Goal: Task Accomplishment & Management: Complete application form

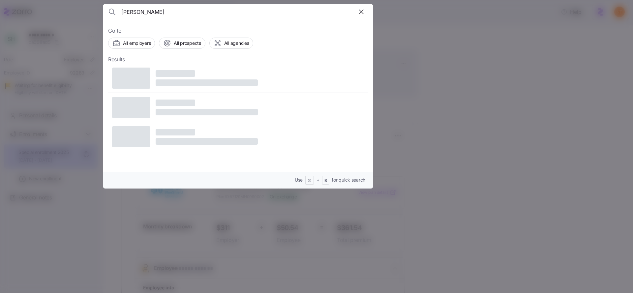
type input "cassie chase"
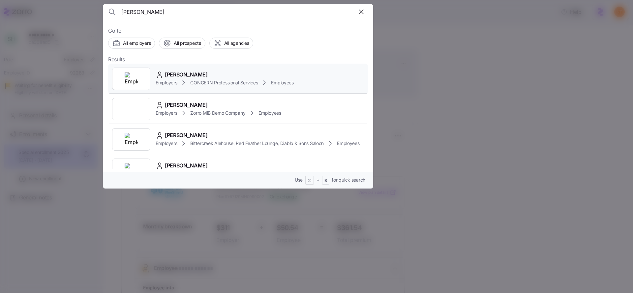
click at [171, 78] on span "Cassie Chase" at bounding box center [186, 75] width 43 height 8
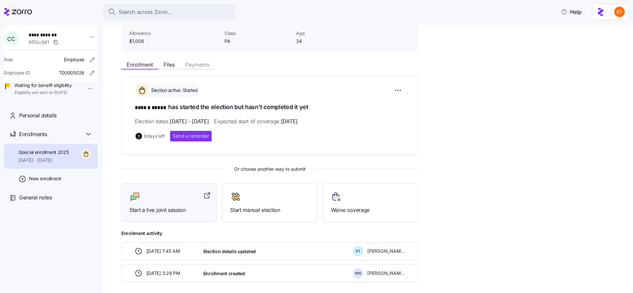
scroll to position [74, 0]
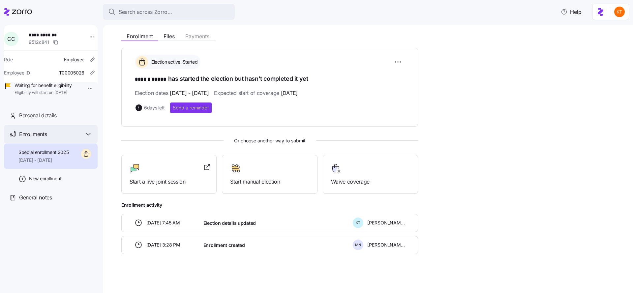
click at [66, 137] on div "Enrollments" at bounding box center [51, 134] width 94 height 19
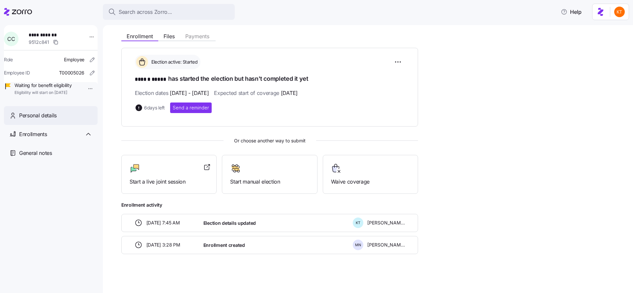
click at [67, 120] on div "Personal details" at bounding box center [55, 115] width 73 height 8
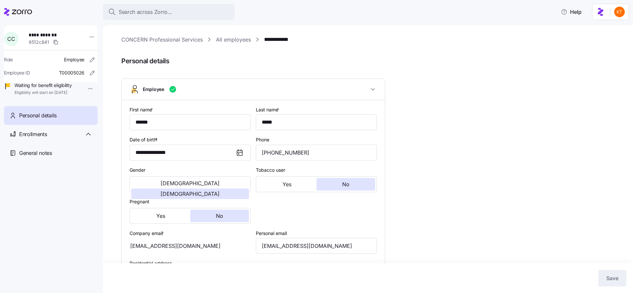
scroll to position [202, 0]
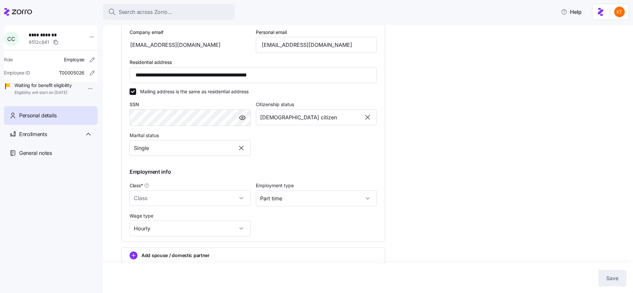
type input "PA"
click at [282, 45] on input "cchase@concern4kids.org" at bounding box center [316, 44] width 121 height 16
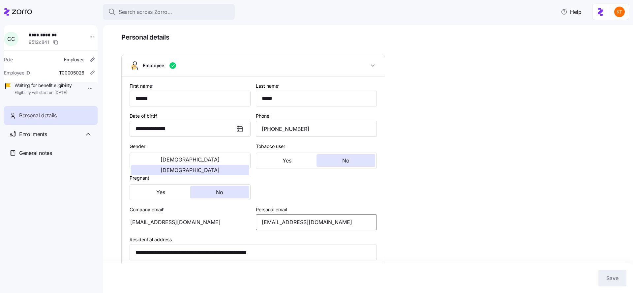
scroll to position [36, 0]
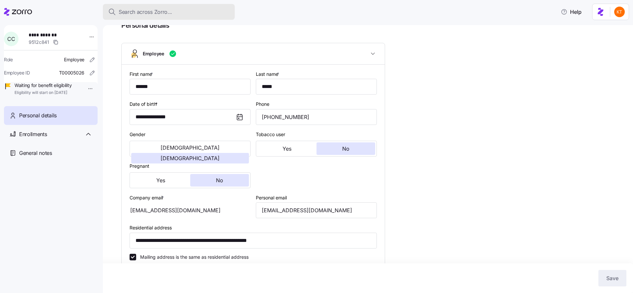
click at [182, 9] on div "Search across Zorro..." at bounding box center [168, 12] width 121 height 8
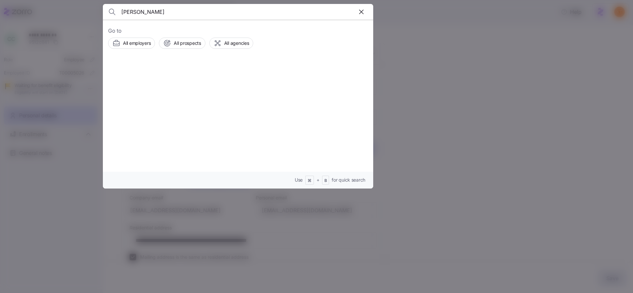
type input "amare shager"
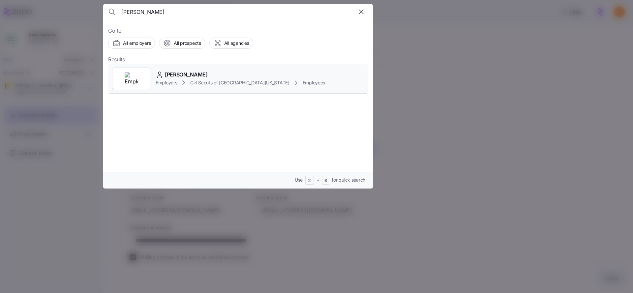
click at [187, 79] on icon at bounding box center [184, 83] width 8 height 8
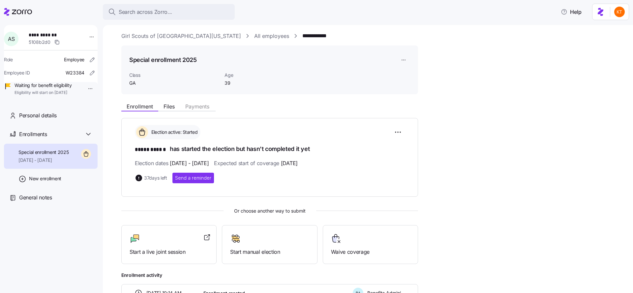
scroll to position [11, 0]
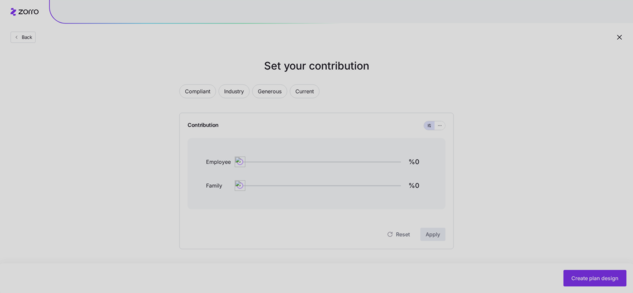
type input "%85"
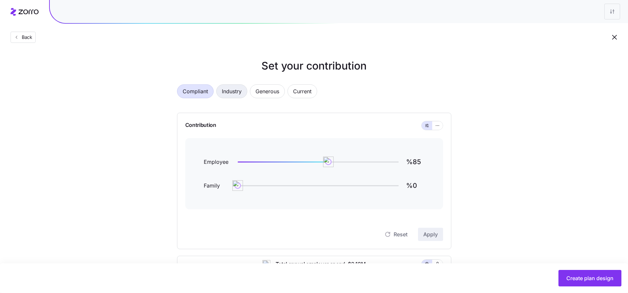
click at [238, 94] on span "Industry" at bounding box center [232, 91] width 20 height 13
click at [199, 91] on span "Compliant" at bounding box center [195, 91] width 25 height 13
click at [235, 95] on span "Industry" at bounding box center [232, 91] width 20 height 13
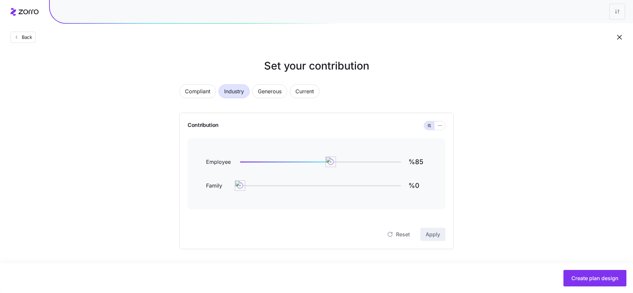
type input "%61"
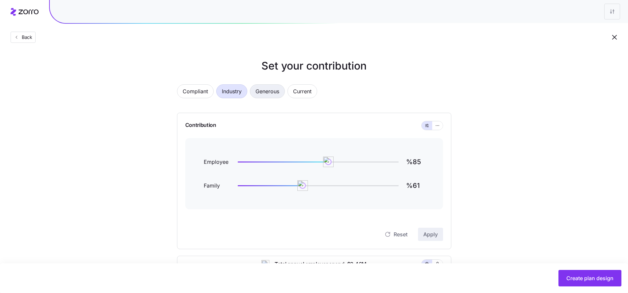
click at [273, 93] on span "Generous" at bounding box center [267, 91] width 24 height 13
type input "%106"
type input "%73"
click at [302, 93] on span "Current" at bounding box center [302, 91] width 18 height 13
type input "%85"
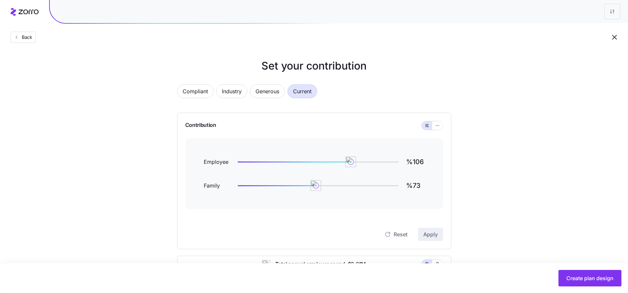
type input "%7"
click at [270, 93] on span "Generous" at bounding box center [267, 91] width 24 height 13
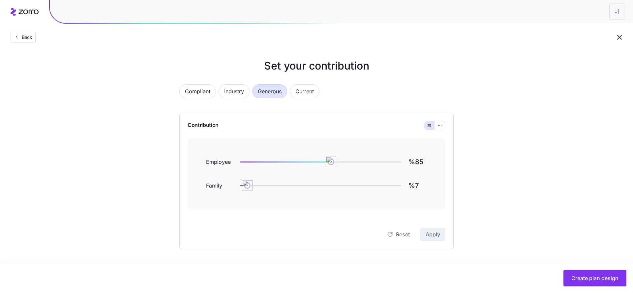
type input "%106"
type input "%73"
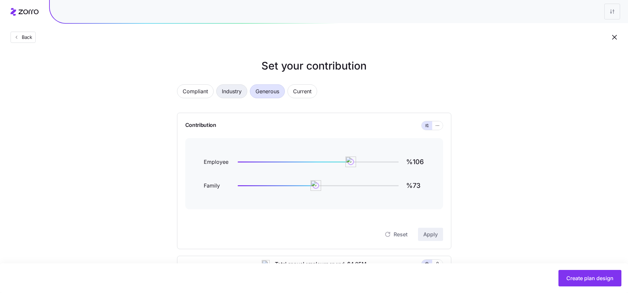
click at [244, 95] on button "Industry" at bounding box center [231, 91] width 31 height 14
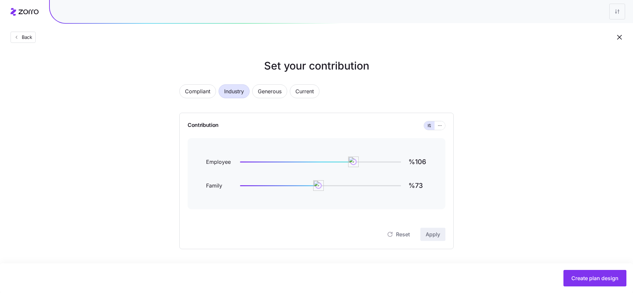
type input "%85"
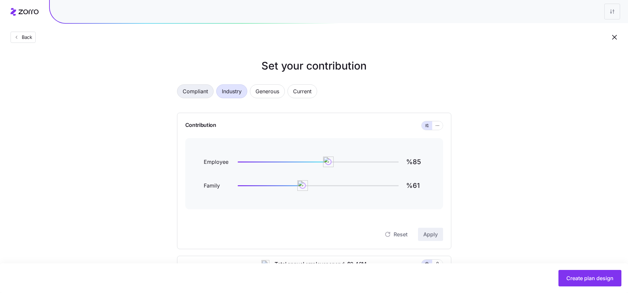
click at [196, 97] on span "Compliant" at bounding box center [195, 91] width 25 height 13
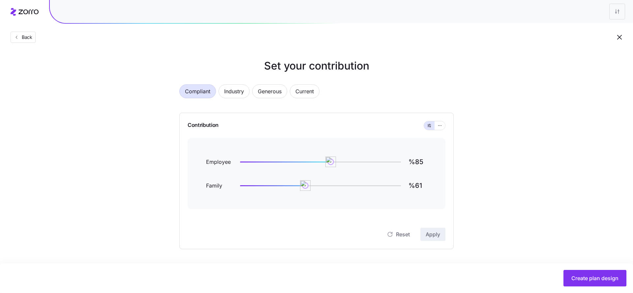
type input "%0"
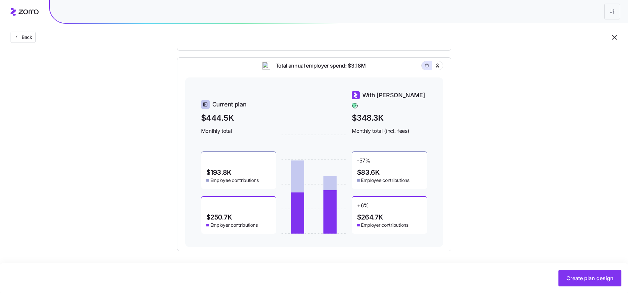
scroll to position [199, 0]
click at [438, 69] on icon "button" at bounding box center [437, 65] width 5 height 7
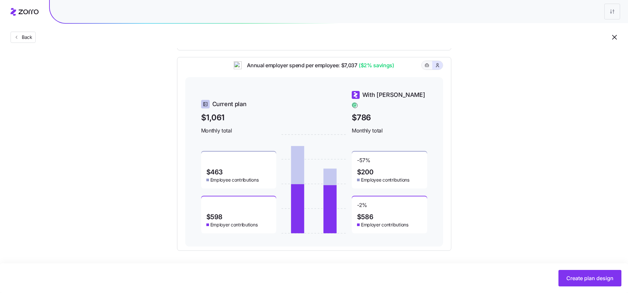
click at [425, 69] on icon "button" at bounding box center [426, 65] width 5 height 8
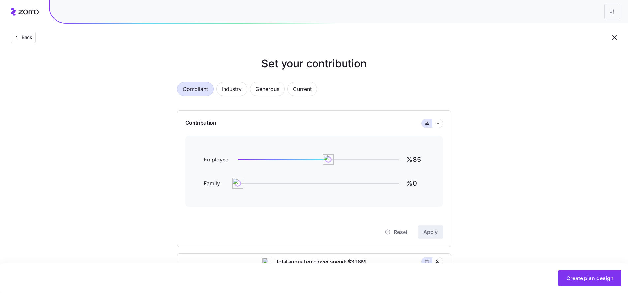
scroll to position [0, 0]
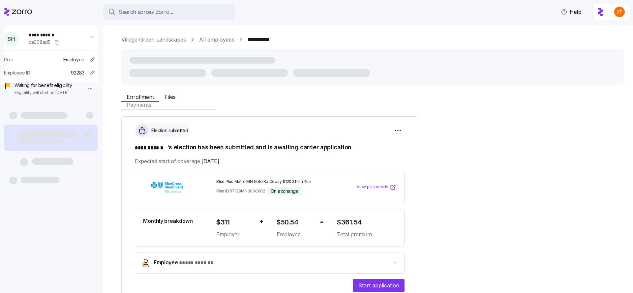
scroll to position [20, 0]
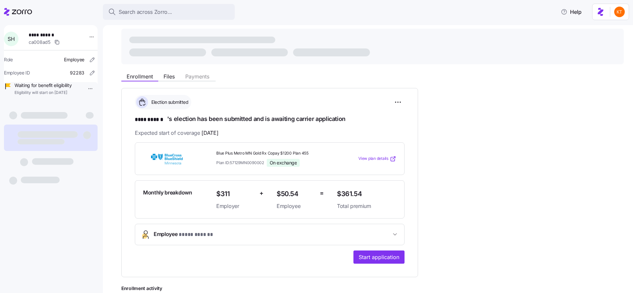
click at [240, 238] on button "Employee * **** ****** *" at bounding box center [269, 234] width 269 height 21
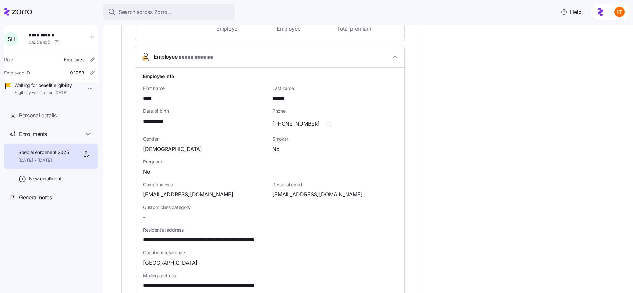
scroll to position [225, 0]
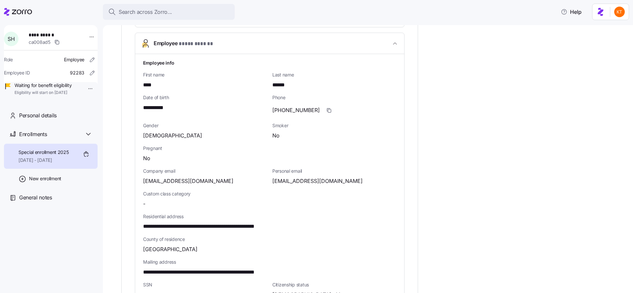
click at [46, 34] on span "**********" at bounding box center [52, 35] width 46 height 7
copy span "**********"
drag, startPoint x: 208, startPoint y: 227, endPoint x: 138, endPoint y: 223, distance: 70.6
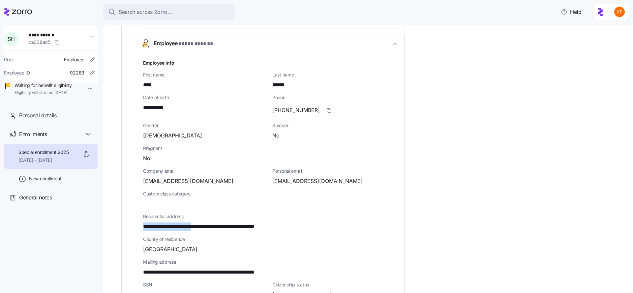
click at [138, 223] on div "**********" at bounding box center [269, 221] width 269 height 335
copy span "**********"
click at [214, 227] on span "**********" at bounding box center [218, 226] width 150 height 8
click at [229, 228] on span "**********" at bounding box center [218, 226] width 150 height 8
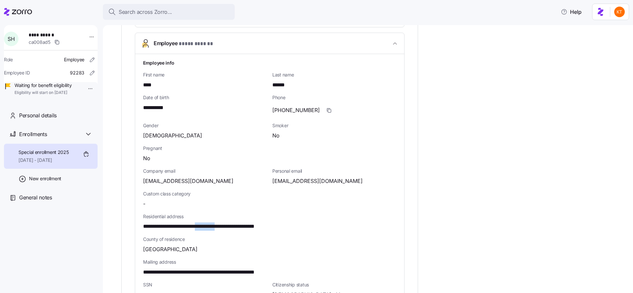
drag, startPoint x: 236, startPoint y: 226, endPoint x: 213, endPoint y: 225, distance: 23.7
click at [213, 225] on span "**********" at bounding box center [218, 226] width 150 height 8
copy span "**********"
drag, startPoint x: 162, startPoint y: 249, endPoint x: 144, endPoint y: 250, distance: 18.2
click at [144, 250] on span "Ramsey County" at bounding box center [170, 249] width 54 height 8
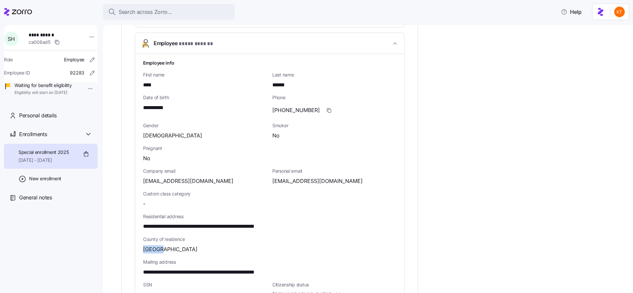
copy span "Ramsey"
drag, startPoint x: 265, startPoint y: 226, endPoint x: 251, endPoint y: 226, distance: 13.5
click at [251, 226] on span "**********" at bounding box center [218, 226] width 150 height 8
copy span "*****"
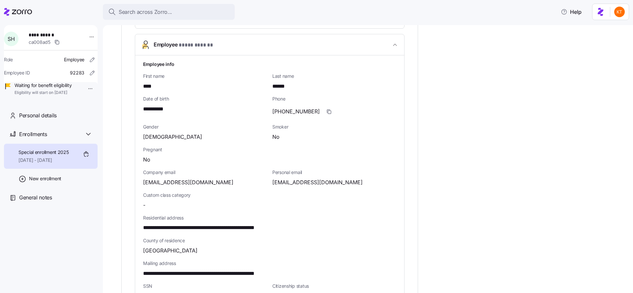
click at [160, 111] on span "**********" at bounding box center [156, 109] width 26 height 8
copy span "****"
click at [297, 184] on span "twice651@gmail.com" at bounding box center [317, 182] width 90 height 8
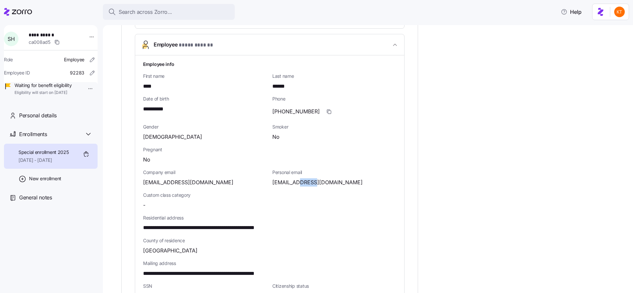
click at [297, 184] on span "twice651@gmail.com" at bounding box center [317, 182] width 90 height 8
copy span "gmail"
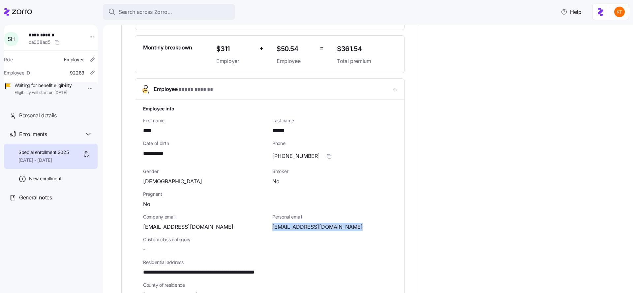
scroll to position [346, 0]
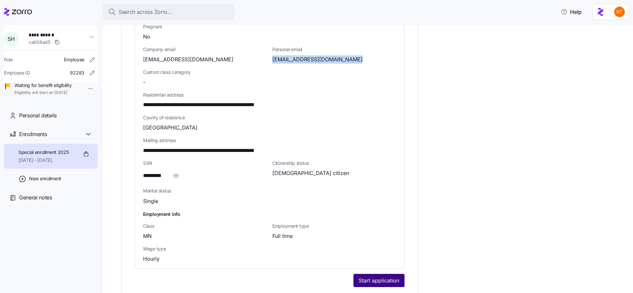
click at [371, 277] on span "Start application" at bounding box center [379, 280] width 41 height 8
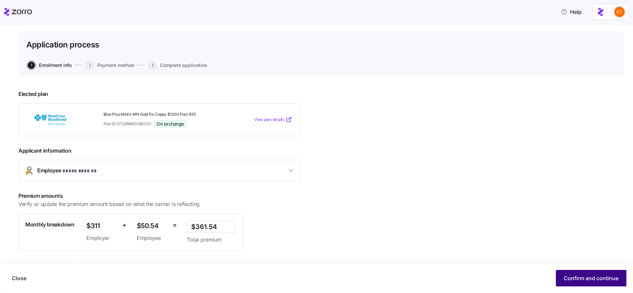
scroll to position [77, 0]
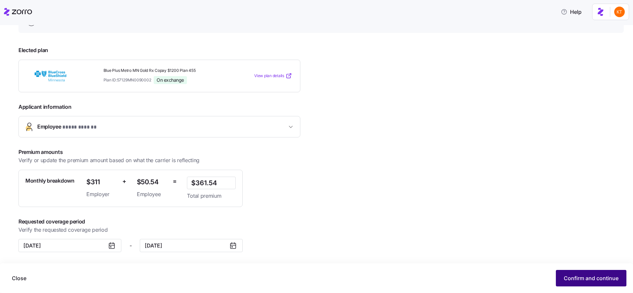
click at [590, 280] on span "Confirm and continue" at bounding box center [590, 278] width 55 height 8
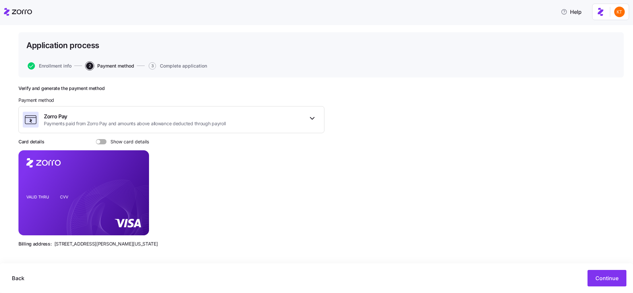
scroll to position [33, 0]
click at [593, 282] on button "Continue" at bounding box center [606, 278] width 39 height 16
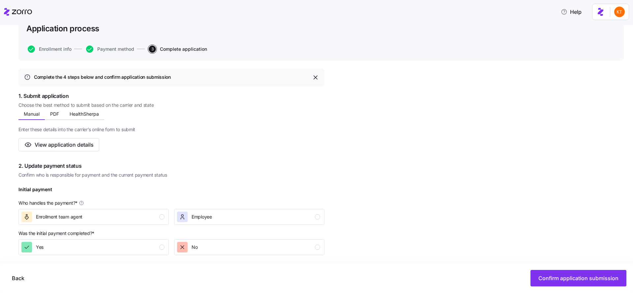
scroll to position [92, 0]
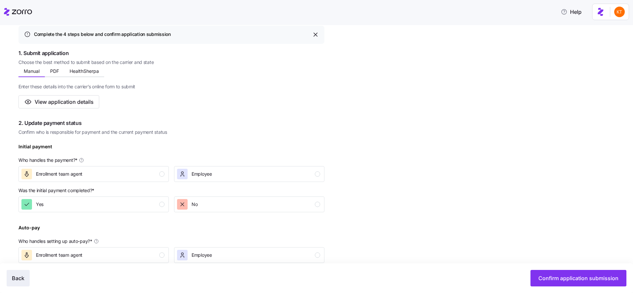
click at [17, 277] on span "Back" at bounding box center [18, 278] width 13 height 8
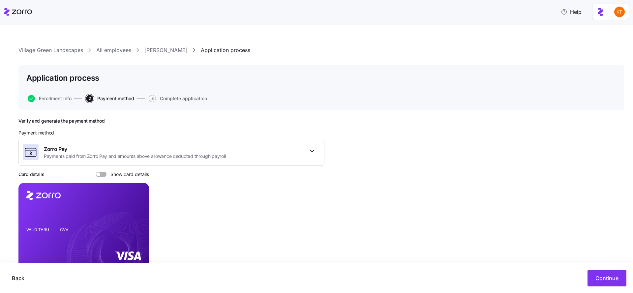
click at [100, 176] on span at bounding box center [103, 174] width 7 height 5
click at [96, 172] on input "Show card details" at bounding box center [96, 172] width 0 height 0
click at [158, 51] on link "Sean Haynes" at bounding box center [165, 50] width 43 height 8
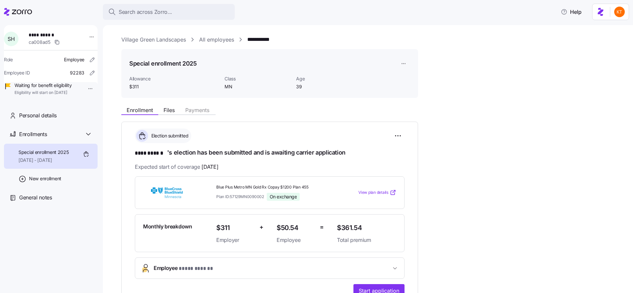
click at [256, 188] on span "Blue Plus Metro MN Gold Rx Copay $1200 Plan 455" at bounding box center [273, 188] width 115 height 6
copy span "Blue Plus Metro MN Gold Rx Copay $1200 Plan 455"
click at [357, 225] on span "$361.54" at bounding box center [366, 227] width 59 height 11
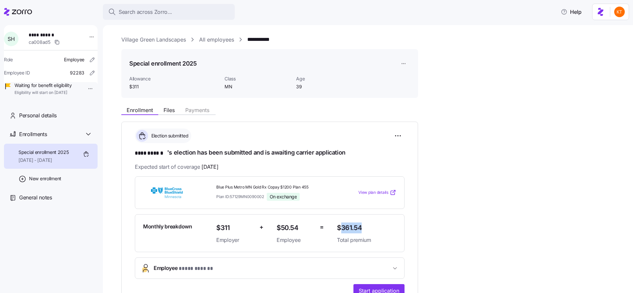
click at [357, 225] on span "$361.54" at bounding box center [366, 227] width 59 height 11
copy span "$361.54"
drag, startPoint x: 234, startPoint y: 227, endPoint x: 216, endPoint y: 228, distance: 17.5
click at [216, 228] on span "$311" at bounding box center [235, 227] width 38 height 11
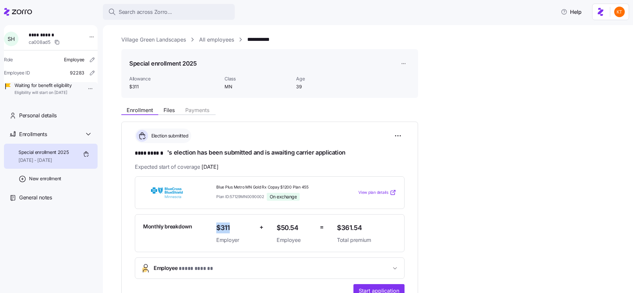
copy span "$311"
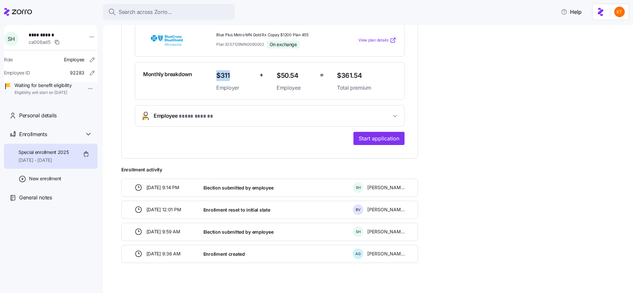
scroll to position [161, 0]
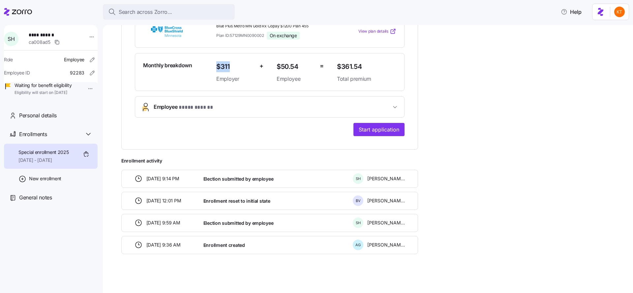
click at [288, 113] on button "Employee * **** ****** *" at bounding box center [269, 107] width 269 height 21
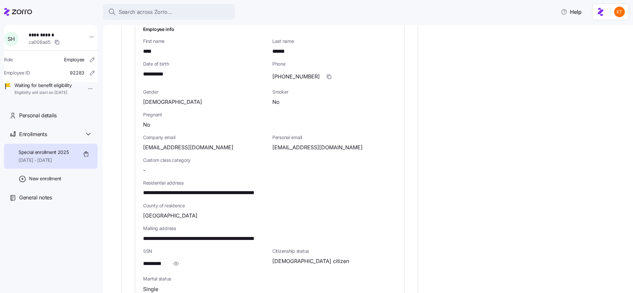
scroll to position [497, 0]
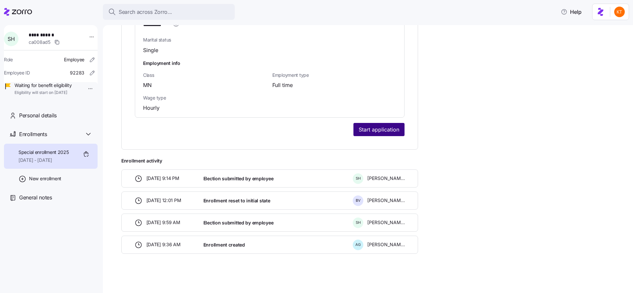
click at [377, 132] on span "Start application" at bounding box center [379, 130] width 41 height 8
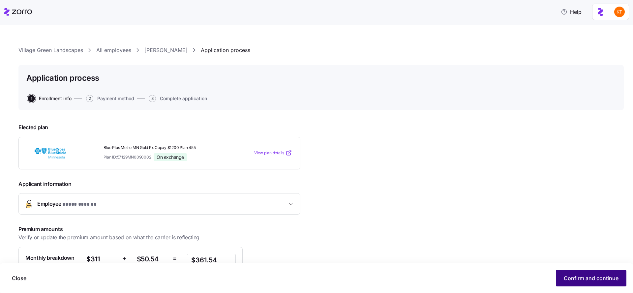
click at [574, 277] on span "Confirm and continue" at bounding box center [590, 278] width 55 height 8
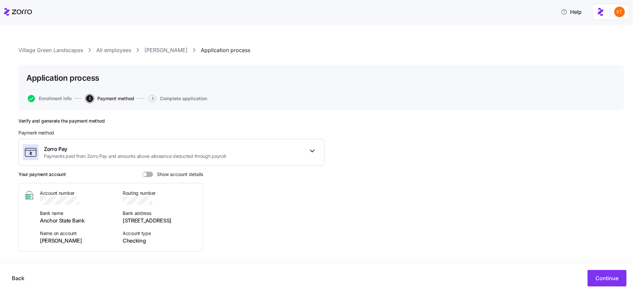
click at [150, 173] on span at bounding box center [150, 174] width 7 height 5
click at [142, 172] on input "Show account details" at bounding box center [142, 172] width 0 height 0
click at [87, 201] on icon "button" at bounding box center [87, 200] width 7 height 7
click at [62, 243] on span "Sean Haynes" at bounding box center [77, 241] width 75 height 8
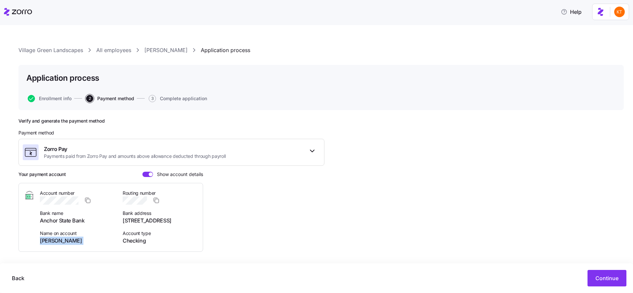
click at [62, 243] on span "Sean Haynes" at bounding box center [77, 241] width 75 height 8
click at [23, 279] on span "Back" at bounding box center [18, 278] width 13 height 8
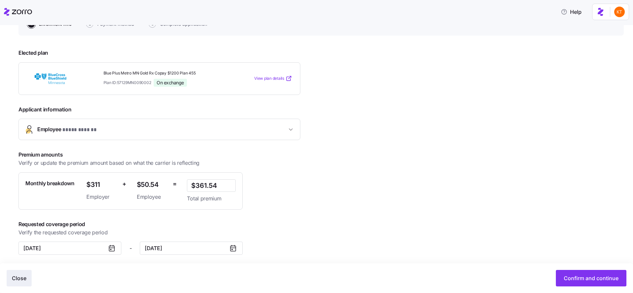
scroll to position [75, 0]
click at [10, 283] on button "Close" at bounding box center [19, 278] width 25 height 16
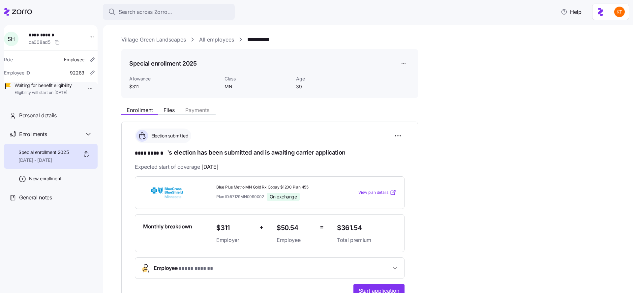
scroll to position [3, 0]
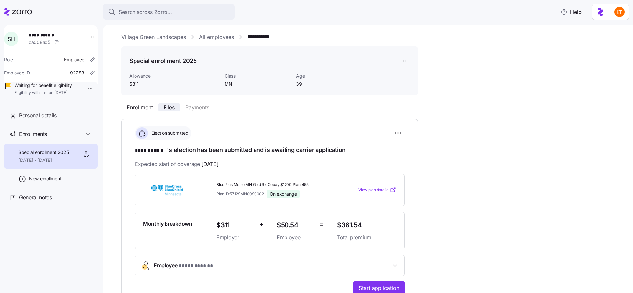
click at [171, 111] on button "Files" at bounding box center [169, 107] width 22 height 8
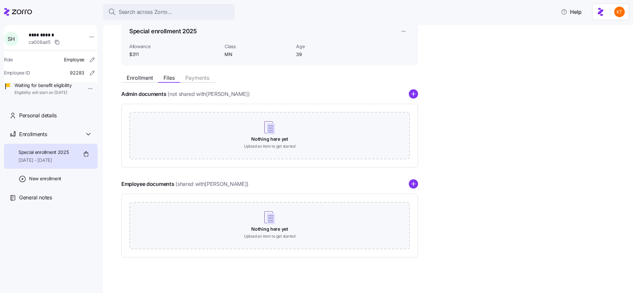
scroll to position [36, 0]
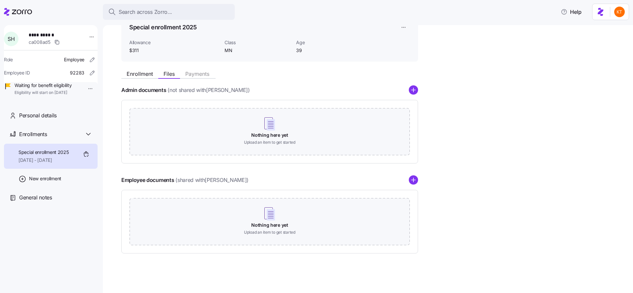
click at [407, 184] on div "Employee documents (shared with Sean Haynes )" at bounding box center [269, 179] width 297 height 9
click at [412, 183] on circle "add icon" at bounding box center [413, 180] width 9 height 9
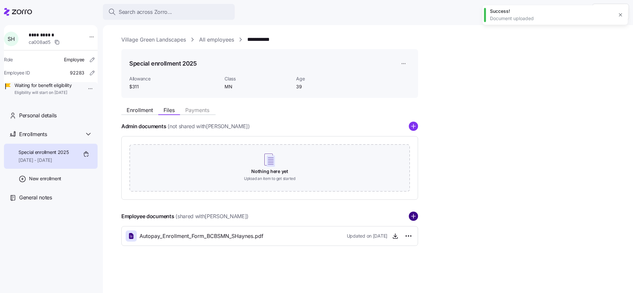
scroll to position [0, 0]
click at [411, 181] on div "Nothing here yet Upload an item to get started" at bounding box center [269, 168] width 297 height 64
click at [416, 217] on circle "add icon" at bounding box center [413, 216] width 9 height 9
click at [415, 216] on icon "add icon" at bounding box center [413, 216] width 9 height 9
click at [413, 221] on div "Employee documents (shared with Sean Haynes ) Autopay_Enrollment_Form_BCBSMN_SH…" at bounding box center [269, 240] width 297 height 57
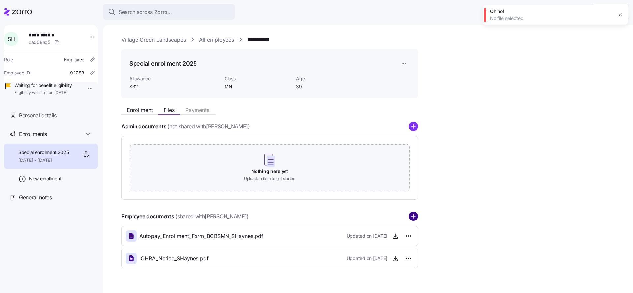
click at [411, 218] on circle "add icon" at bounding box center [413, 216] width 9 height 9
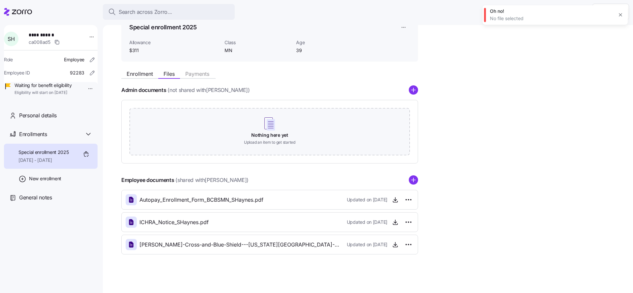
scroll to position [37, 0]
click at [146, 80] on div "Enrollment Files Payments Admin documents (not shared with Sean Haynes ) Nothin…" at bounding box center [372, 159] width 502 height 187
click at [147, 75] on span "Enrollment" at bounding box center [140, 72] width 26 height 5
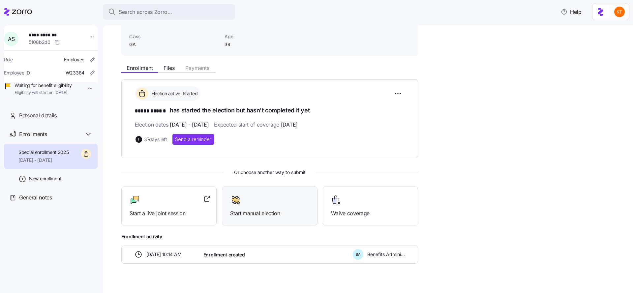
scroll to position [52, 0]
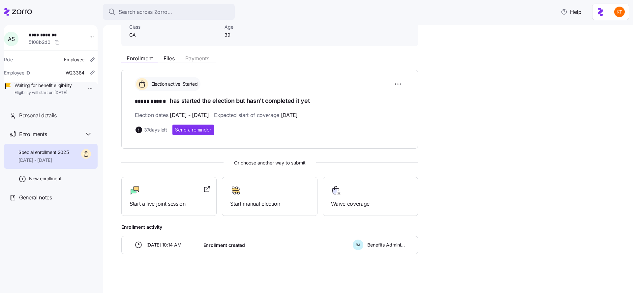
click at [58, 115] on div "**********" at bounding box center [51, 157] width 94 height 264
click at [67, 120] on div "Personal details" at bounding box center [55, 115] width 73 height 8
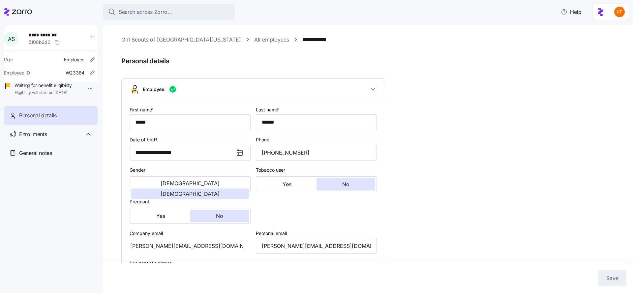
type input "GA"
click at [302, 245] on input "[PERSON_NAME][EMAIL_ADDRESS][DOMAIN_NAME]" at bounding box center [316, 246] width 121 height 16
click at [90, 38] on html "**********" at bounding box center [316, 144] width 633 height 289
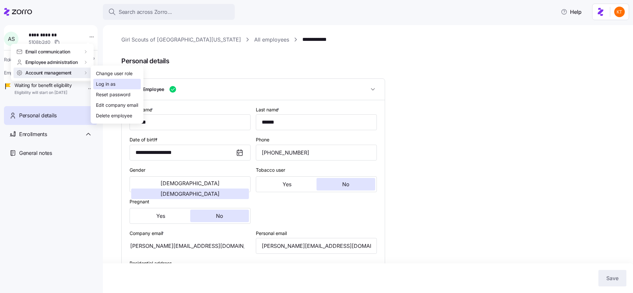
click at [109, 82] on div "Log in as" at bounding box center [105, 83] width 19 height 7
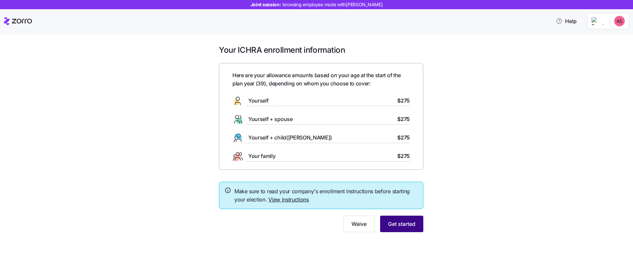
click at [403, 225] on span "Get started" at bounding box center [401, 224] width 27 height 8
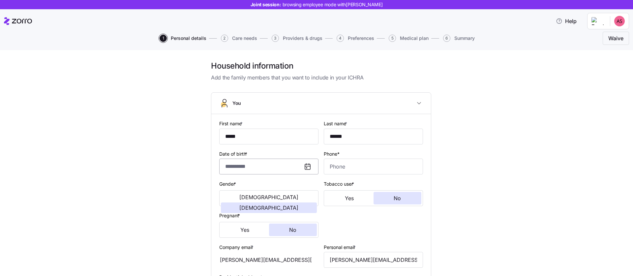
scroll to position [11, 0]
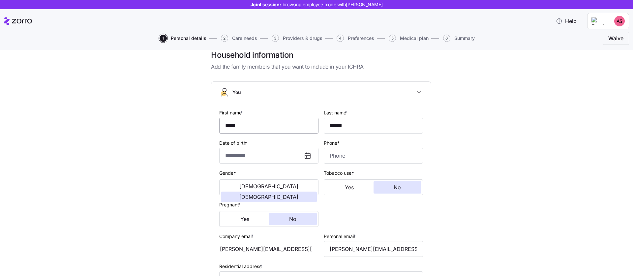
type input "**********"
type input "[PHONE_NUMBER]"
type input "[DEMOGRAPHIC_DATA] citizen"
type input "Single"
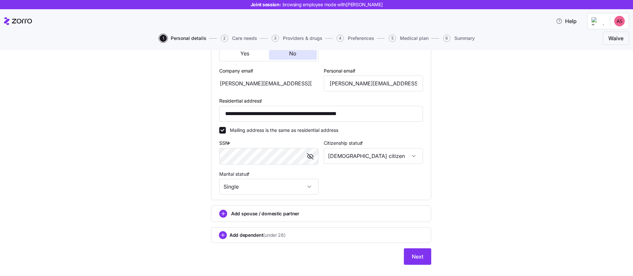
scroll to position [172, 0]
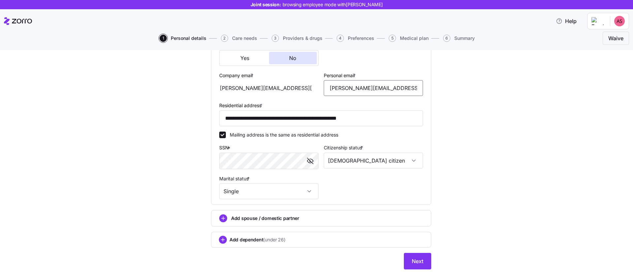
click at [349, 92] on input "[PERSON_NAME][EMAIL_ADDRESS][DOMAIN_NAME]" at bounding box center [373, 88] width 99 height 16
click at [247, 89] on div "[PERSON_NAME][EMAIL_ADDRESS][DOMAIN_NAME]" at bounding box center [268, 88] width 99 height 16
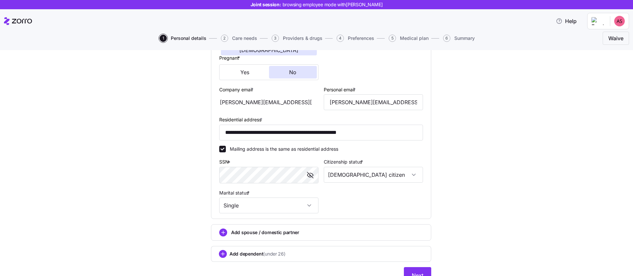
scroll to position [150, 0]
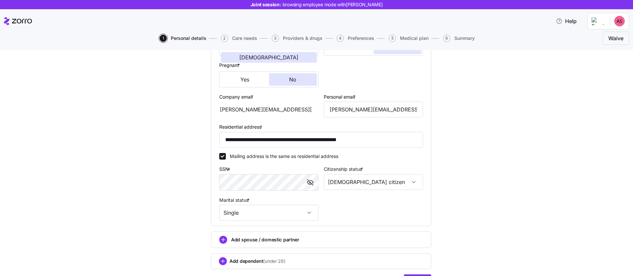
click at [477, 130] on div "**********" at bounding box center [320, 104] width 605 height 388
click at [329, 110] on input "[PERSON_NAME][EMAIL_ADDRESS][DOMAIN_NAME]" at bounding box center [373, 109] width 99 height 16
click at [479, 157] on div "**********" at bounding box center [320, 104] width 605 height 388
click at [469, 147] on div "**********" at bounding box center [320, 104] width 605 height 388
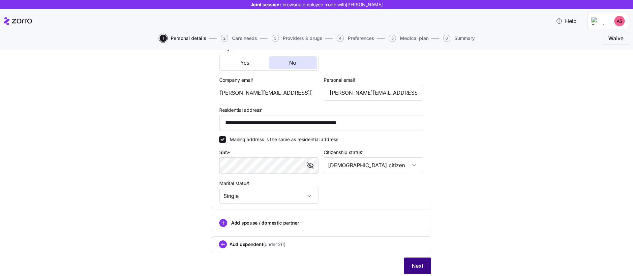
click at [420, 268] on span "Next" at bounding box center [418, 266] width 12 height 8
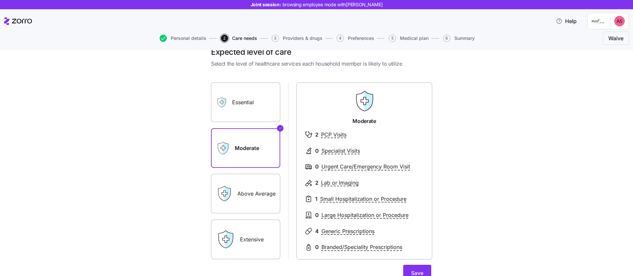
scroll to position [13, 0]
click at [412, 272] on span "Save" at bounding box center [417, 274] width 12 height 8
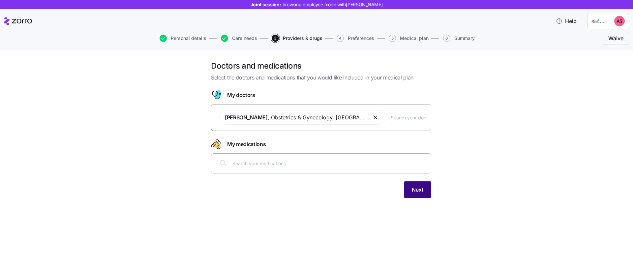
click at [418, 191] on span "Next" at bounding box center [418, 190] width 12 height 8
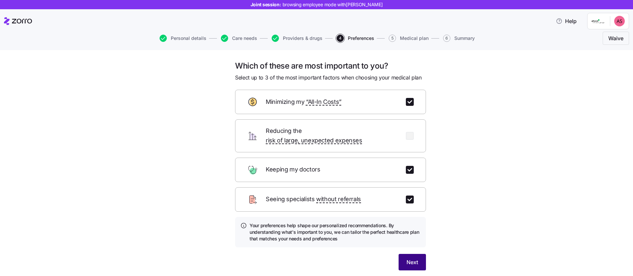
click at [412, 258] on span "Next" at bounding box center [412, 262] width 12 height 8
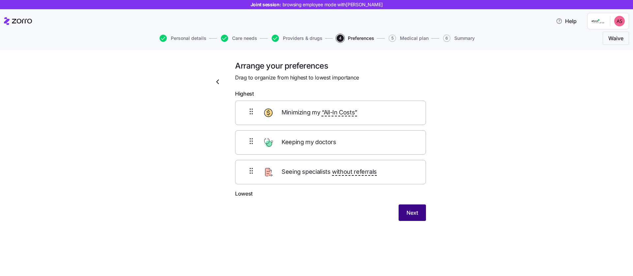
click at [407, 216] on span "Next" at bounding box center [412, 213] width 12 height 8
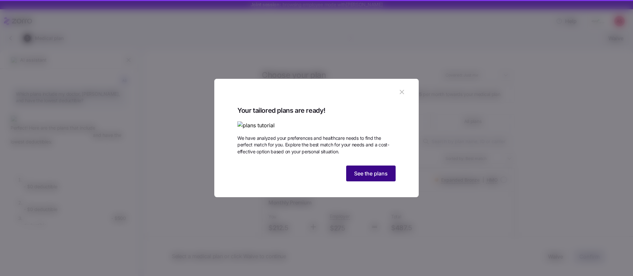
click at [374, 177] on span "See the plans" at bounding box center [371, 173] width 34 height 8
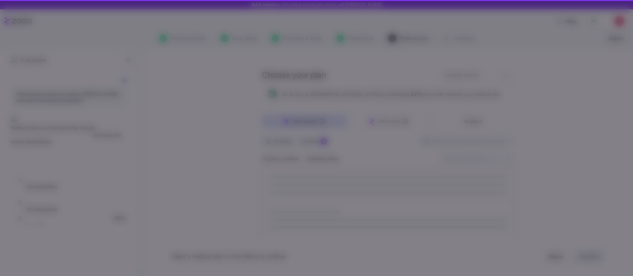
click at [375, 177] on span "See the plans" at bounding box center [371, 173] width 34 height 8
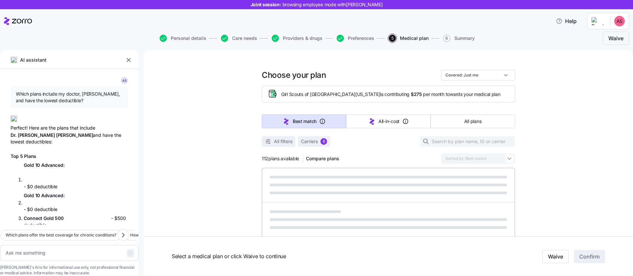
click at [131, 60] on icon "button" at bounding box center [128, 60] width 7 height 7
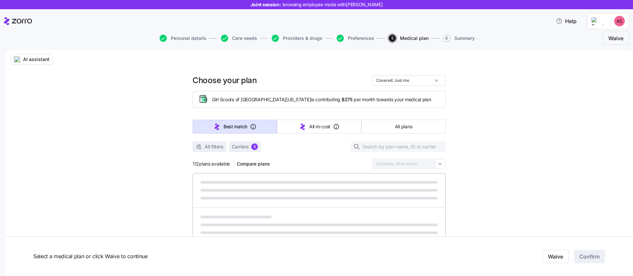
drag, startPoint x: 131, startPoint y: 60, endPoint x: 212, endPoint y: 123, distance: 102.6
click at [20, 61] on img "button" at bounding box center [17, 59] width 7 height 7
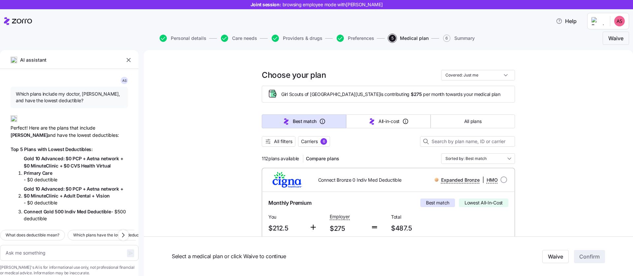
type textarea "x"
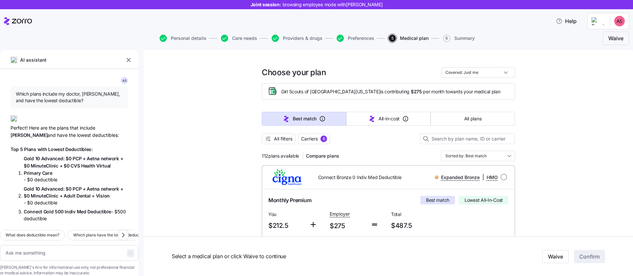
click at [127, 62] on icon "button" at bounding box center [128, 60] width 7 height 7
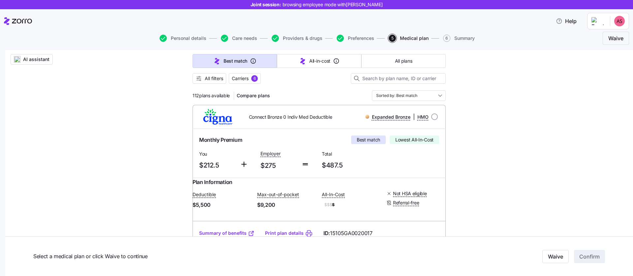
scroll to position [69, 0]
drag, startPoint x: 276, startPoint y: 165, endPoint x: 258, endPoint y: 166, distance: 17.5
click at [260, 166] on span "$275" at bounding box center [278, 164] width 36 height 11
click at [409, 94] on input "Sorted by: Best match" at bounding box center [409, 95] width 74 height 11
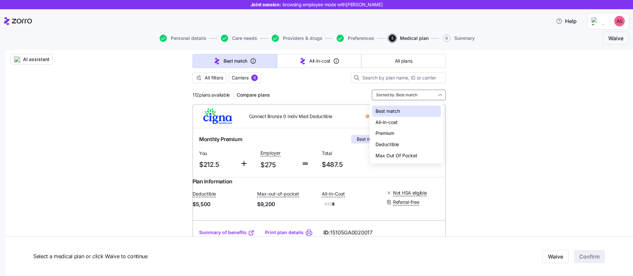
click at [411, 122] on div "All-in-cost" at bounding box center [406, 122] width 69 height 11
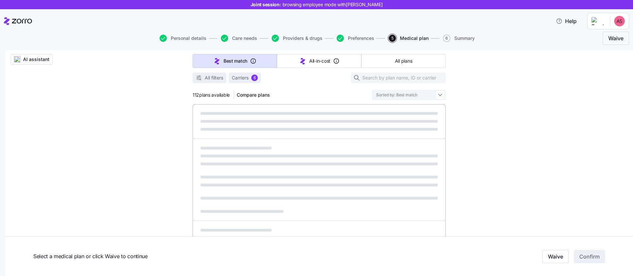
click at [404, 96] on input "Sorted by: Best match" at bounding box center [409, 95] width 74 height 11
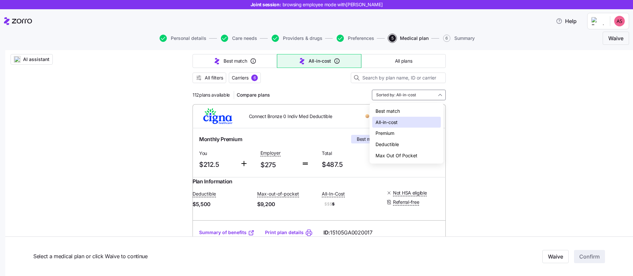
click at [405, 132] on div "Premium" at bounding box center [406, 133] width 69 height 11
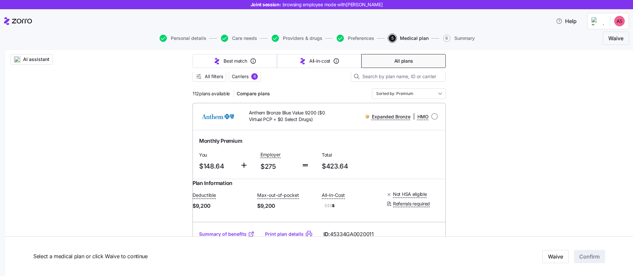
scroll to position [73, 0]
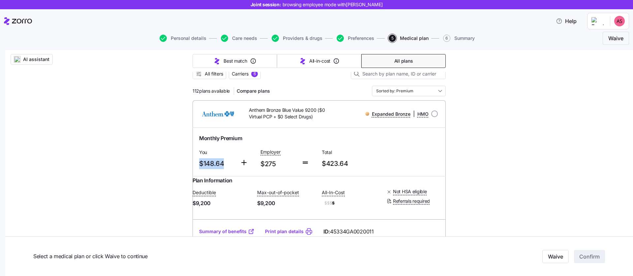
drag, startPoint x: 221, startPoint y: 164, endPoint x: 197, endPoint y: 164, distance: 24.1
click at [199, 164] on span "$148.64" at bounding box center [217, 163] width 36 height 11
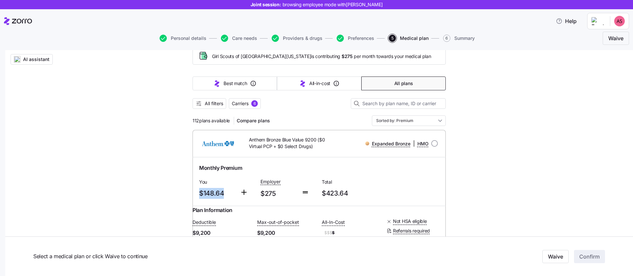
scroll to position [90, 0]
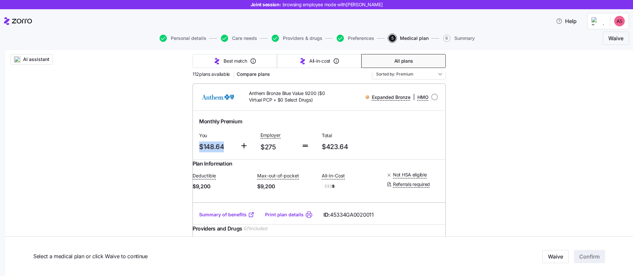
click at [223, 147] on span "$148.64" at bounding box center [217, 146] width 36 height 11
drag, startPoint x: 223, startPoint y: 147, endPoint x: 196, endPoint y: 147, distance: 27.0
click at [199, 147] on span "$148.64" at bounding box center [217, 146] width 36 height 11
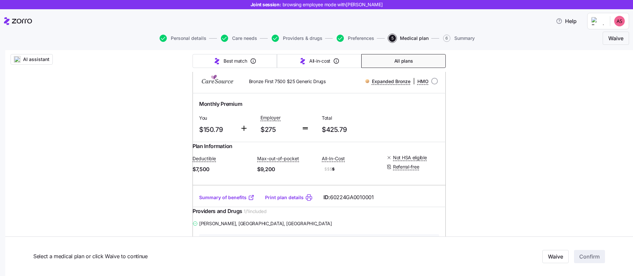
scroll to position [275, 0]
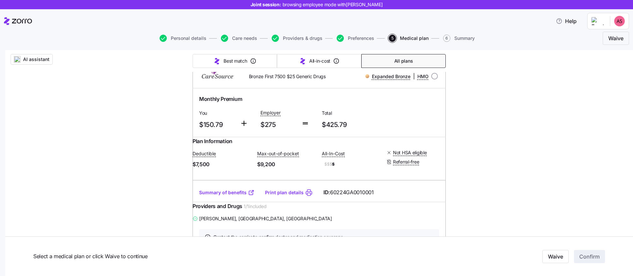
click at [225, 196] on link "Summary of benefits" at bounding box center [226, 192] width 55 height 7
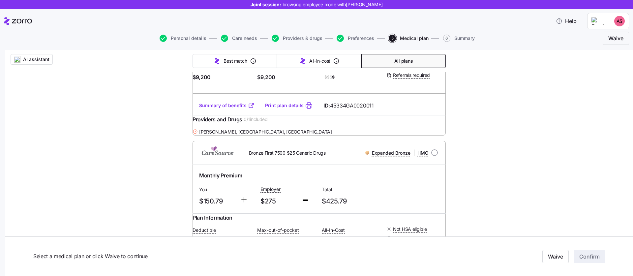
scroll to position [199, 0]
drag, startPoint x: 271, startPoint y: 146, endPoint x: 196, endPoint y: 144, distance: 74.8
click at [196, 135] on div "[PERSON_NAME] , [GEOGRAPHIC_DATA], [GEOGRAPHIC_DATA]" at bounding box center [318, 131] width 253 height 8
click at [195, 135] on div "[PERSON_NAME] , [GEOGRAPHIC_DATA], [GEOGRAPHIC_DATA]" at bounding box center [318, 131] width 253 height 8
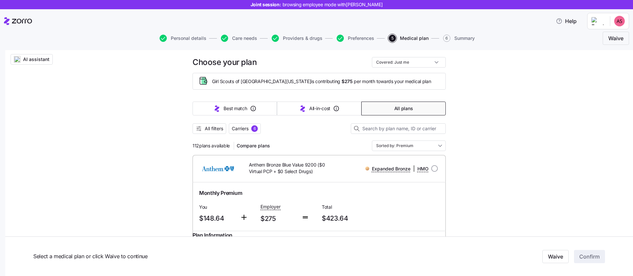
scroll to position [14, 0]
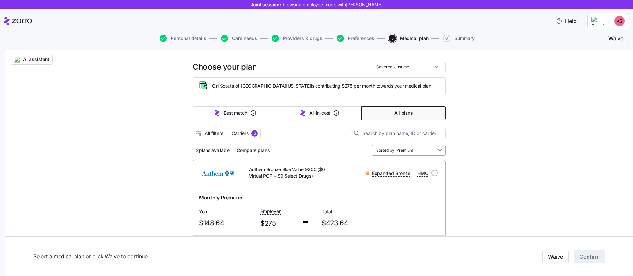
click at [386, 152] on input "Sorted by: Premium" at bounding box center [409, 150] width 74 height 11
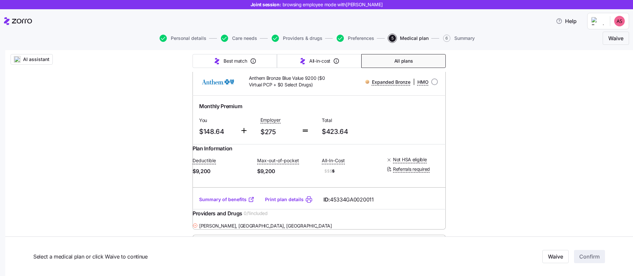
scroll to position [72, 0]
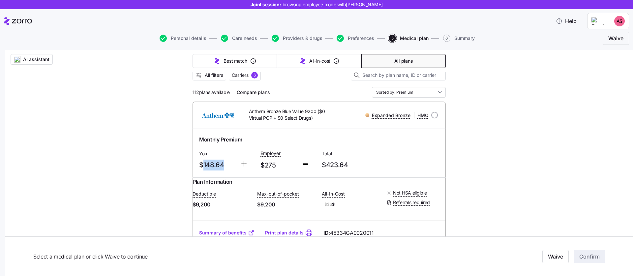
drag, startPoint x: 222, startPoint y: 165, endPoint x: 205, endPoint y: 160, distance: 17.7
click at [199, 162] on span "$148.64" at bounding box center [217, 164] width 36 height 11
click at [417, 94] on input "Sorted by: Premium" at bounding box center [409, 92] width 74 height 11
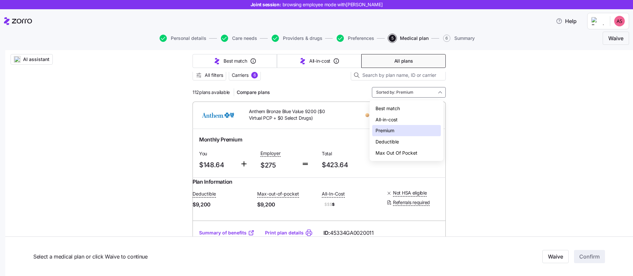
click at [400, 110] on div "Best match" at bounding box center [406, 108] width 69 height 11
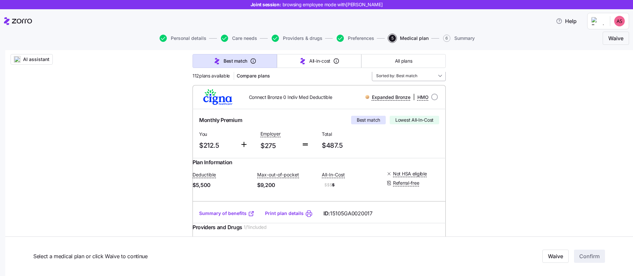
scroll to position [0, 0]
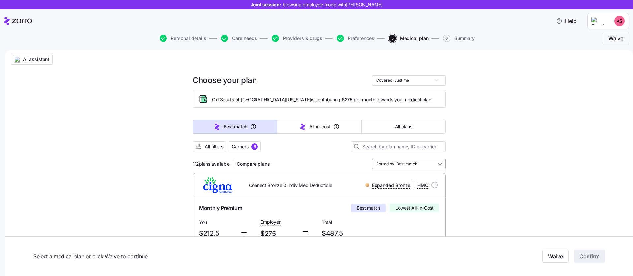
click at [407, 166] on input "Sorted by: Best match" at bounding box center [409, 163] width 74 height 11
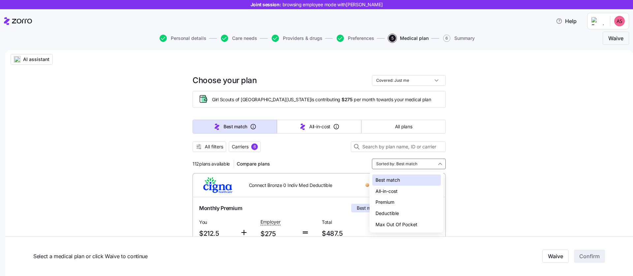
click at [405, 193] on div "All-in-cost" at bounding box center [406, 191] width 69 height 11
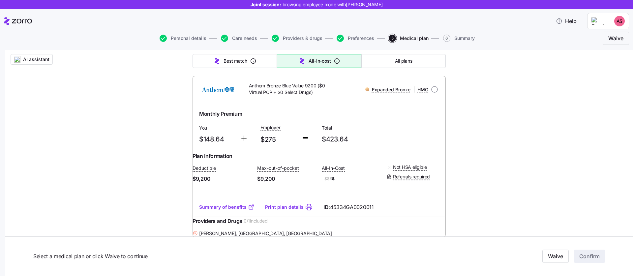
scroll to position [922, 0]
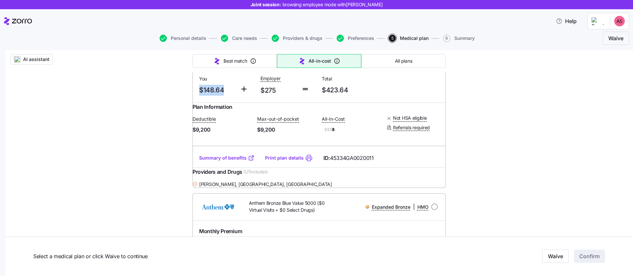
drag, startPoint x: 223, startPoint y: 170, endPoint x: 196, endPoint y: 169, distance: 27.0
click at [196, 99] on div "You $148.64" at bounding box center [216, 85] width 41 height 27
click at [185, 168] on div "AI assistant Choose your plan Covered: Just me Girl Scouts of Historic [US_STAT…" at bounding box center [318, 172] width 627 height 2089
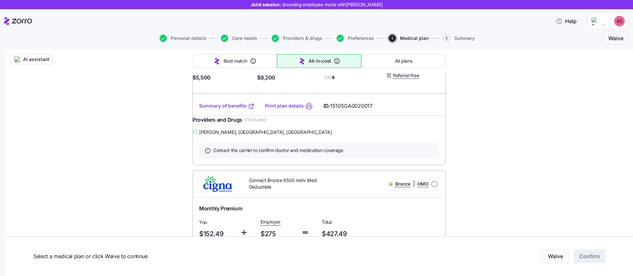
scroll to position [0, 0]
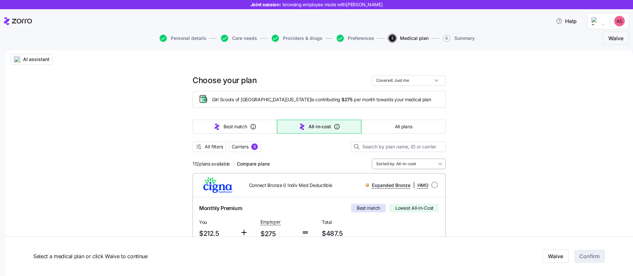
click at [382, 162] on input "Sorted by: All-in-cost" at bounding box center [409, 163] width 74 height 11
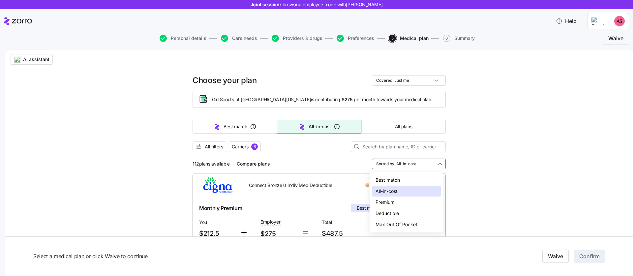
drag, startPoint x: 395, startPoint y: 202, endPoint x: 263, endPoint y: 173, distance: 135.0
click at [395, 202] on div "Premium" at bounding box center [406, 201] width 69 height 11
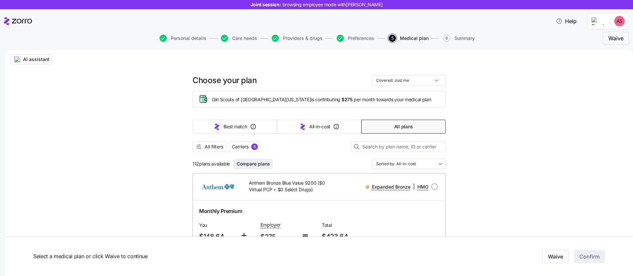
type input "Sorted by: Premium"
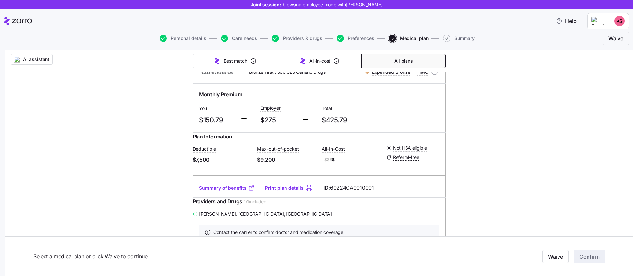
scroll to position [295, 0]
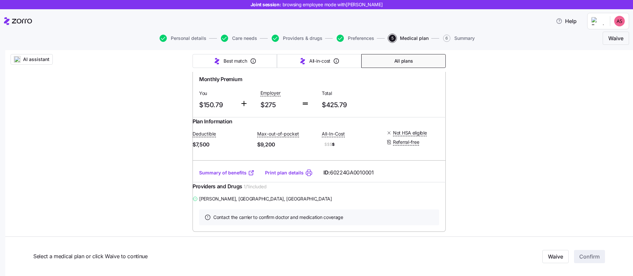
click at [431, 60] on input "radio" at bounding box center [434, 56] width 7 height 7
radio input "true"
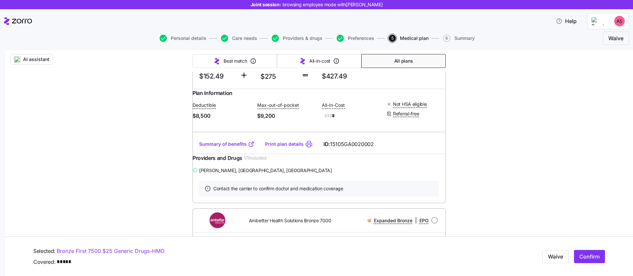
scroll to position [520, 0]
click at [230, 146] on link "Summary of benefits" at bounding box center [226, 142] width 55 height 7
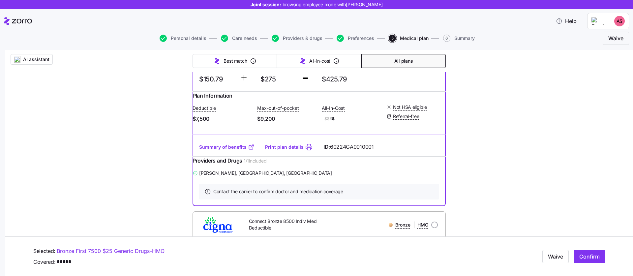
scroll to position [271, 0]
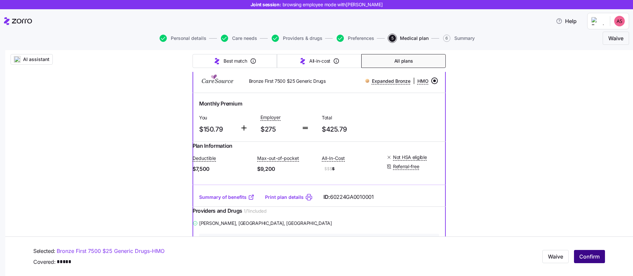
click at [583, 257] on span "Confirm" at bounding box center [589, 256] width 20 height 8
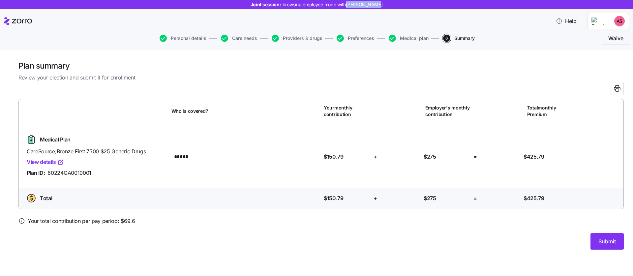
drag, startPoint x: 381, startPoint y: 6, endPoint x: 350, endPoint y: 6, distance: 30.6
click at [350, 6] on div "Joint session: browsing employee mode with [PERSON_NAME]" at bounding box center [316, 4] width 633 height 9
copy span "[PERSON_NAME]"
click at [605, 239] on span "Submit" at bounding box center [606, 241] width 17 height 8
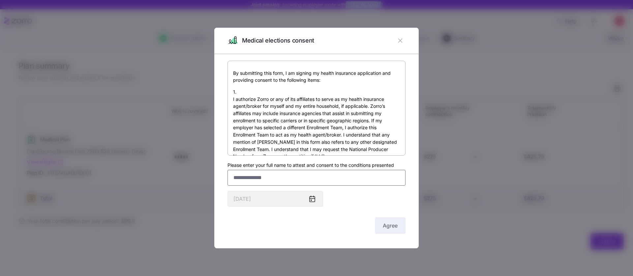
click at [249, 179] on input "Please enter your full name to attest and consent to the conditions presented" at bounding box center [316, 178] width 178 height 16
paste input "**********"
type input "**********"
click at [385, 225] on span "Agree" at bounding box center [390, 225] width 15 height 8
